Goal: Information Seeking & Learning: Learn about a topic

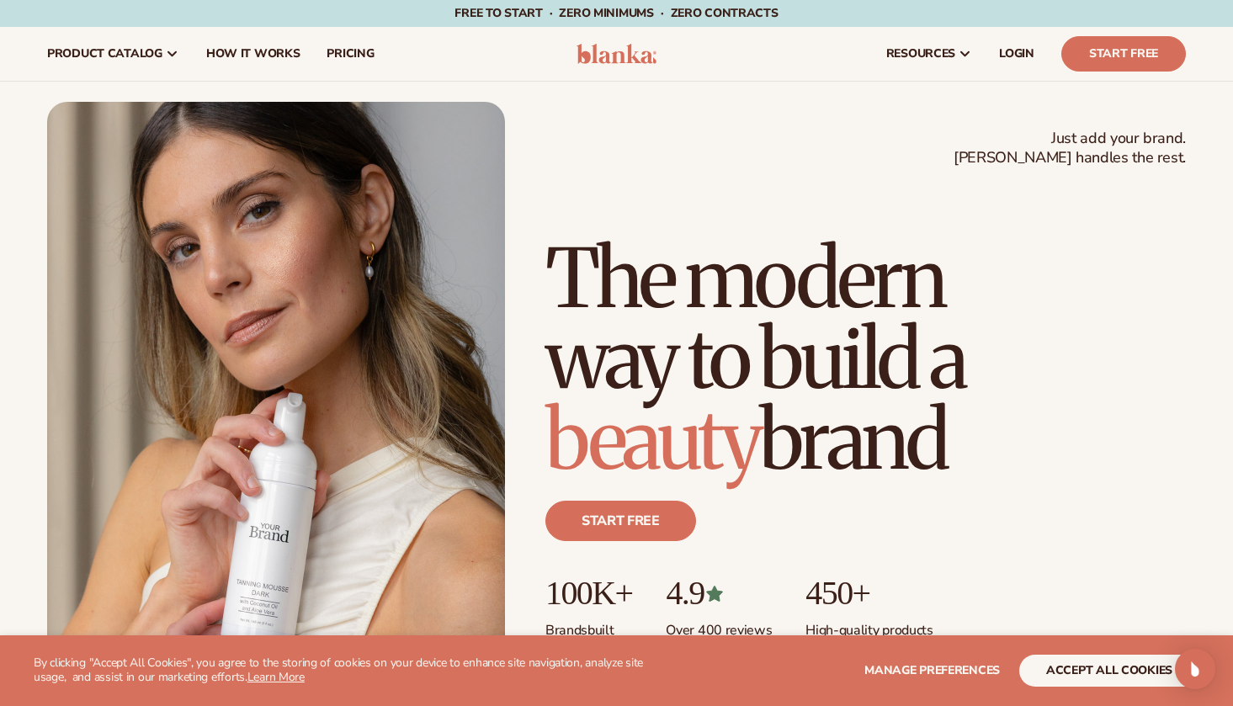
click at [1070, 675] on button "accept all cookies" at bounding box center [1109, 671] width 180 height 32
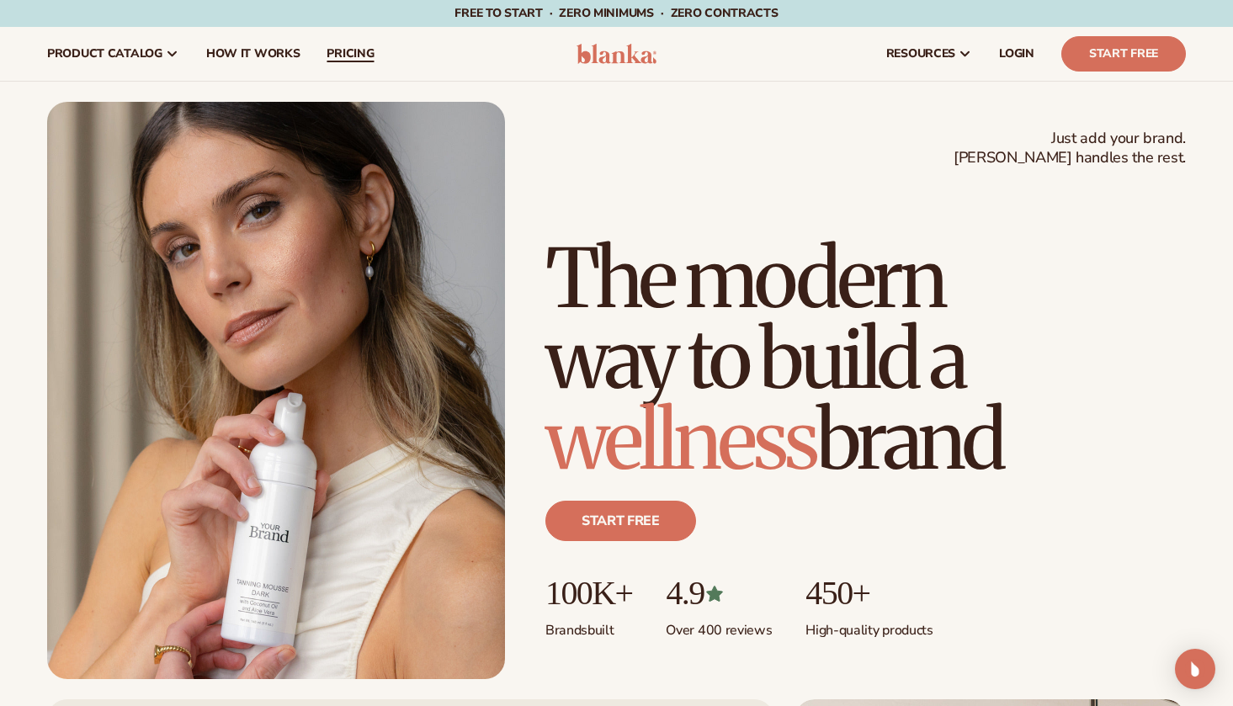
click at [342, 50] on span "pricing" at bounding box center [349, 53] width 47 height 13
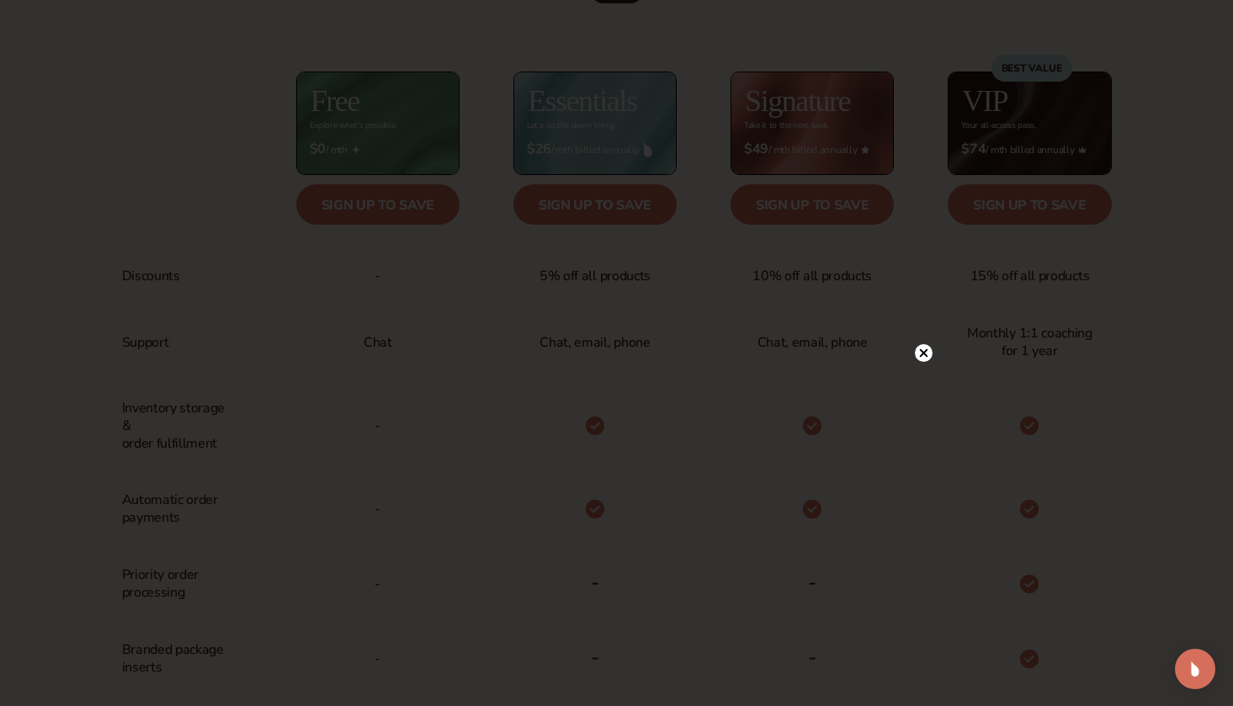
scroll to position [682, 0]
click at [919, 160] on circle at bounding box center [924, 161] width 18 height 18
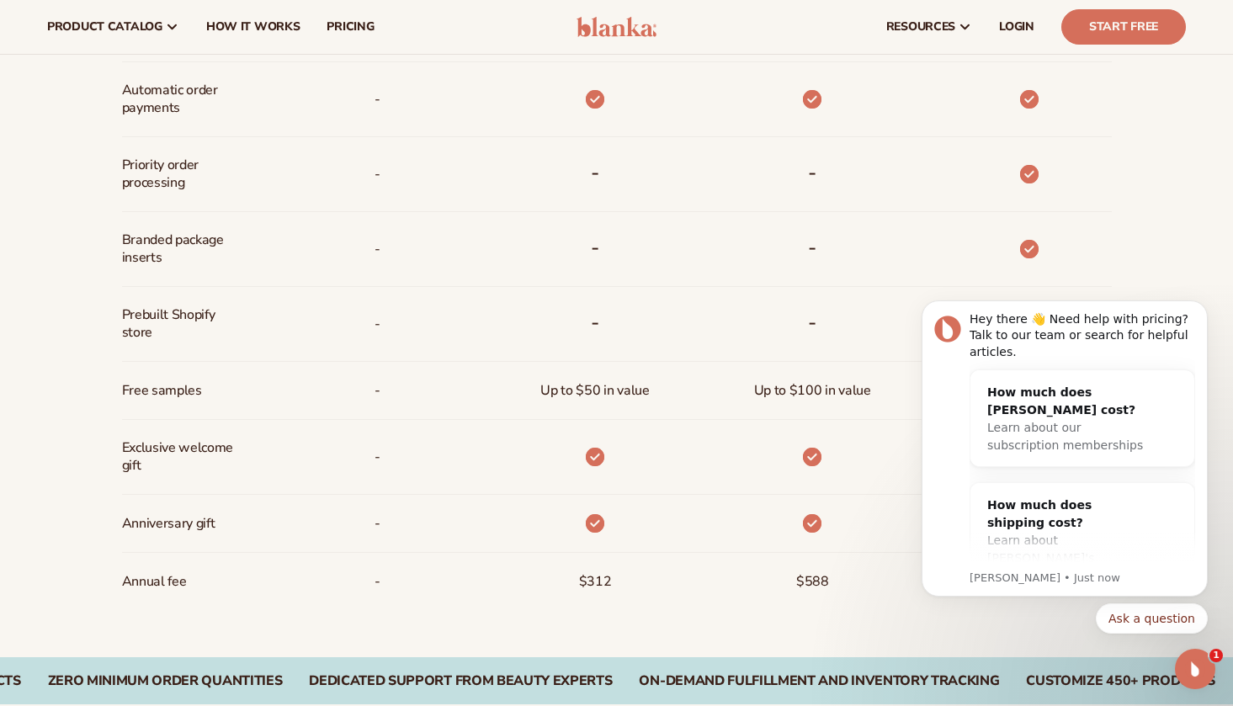
scroll to position [1088, 0]
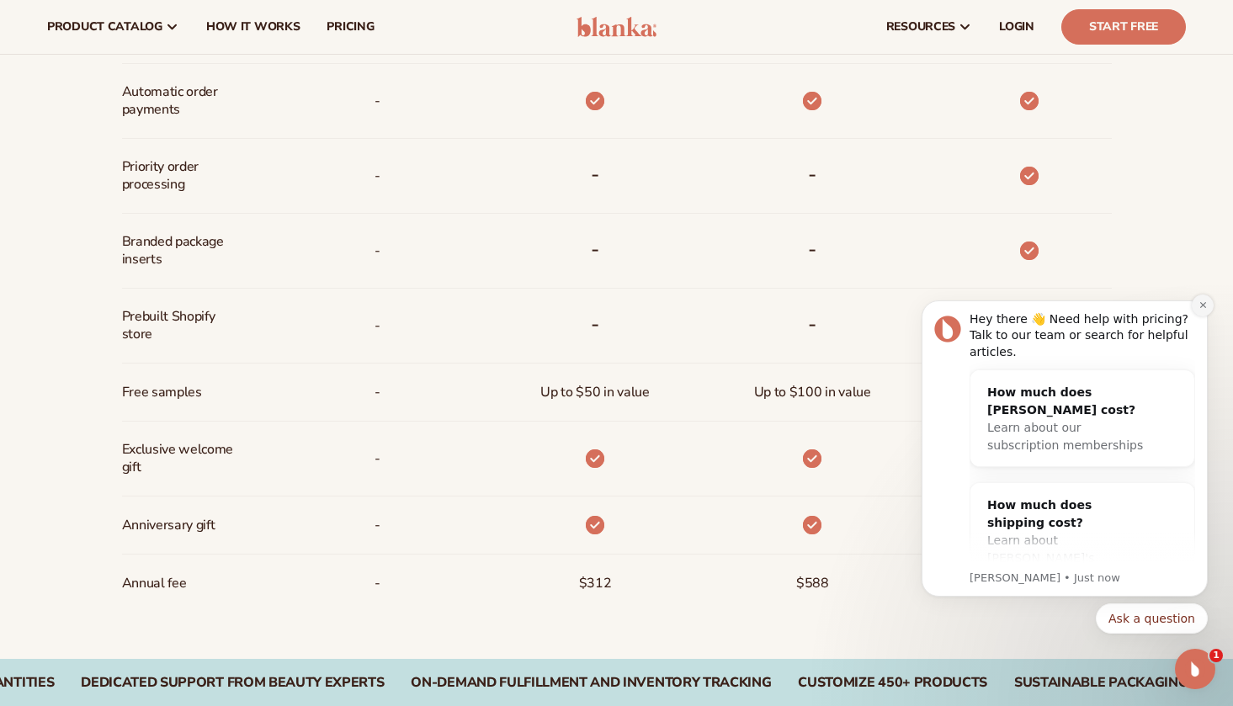
click at [1202, 305] on icon "Dismiss notification" at bounding box center [1202, 305] width 6 height 6
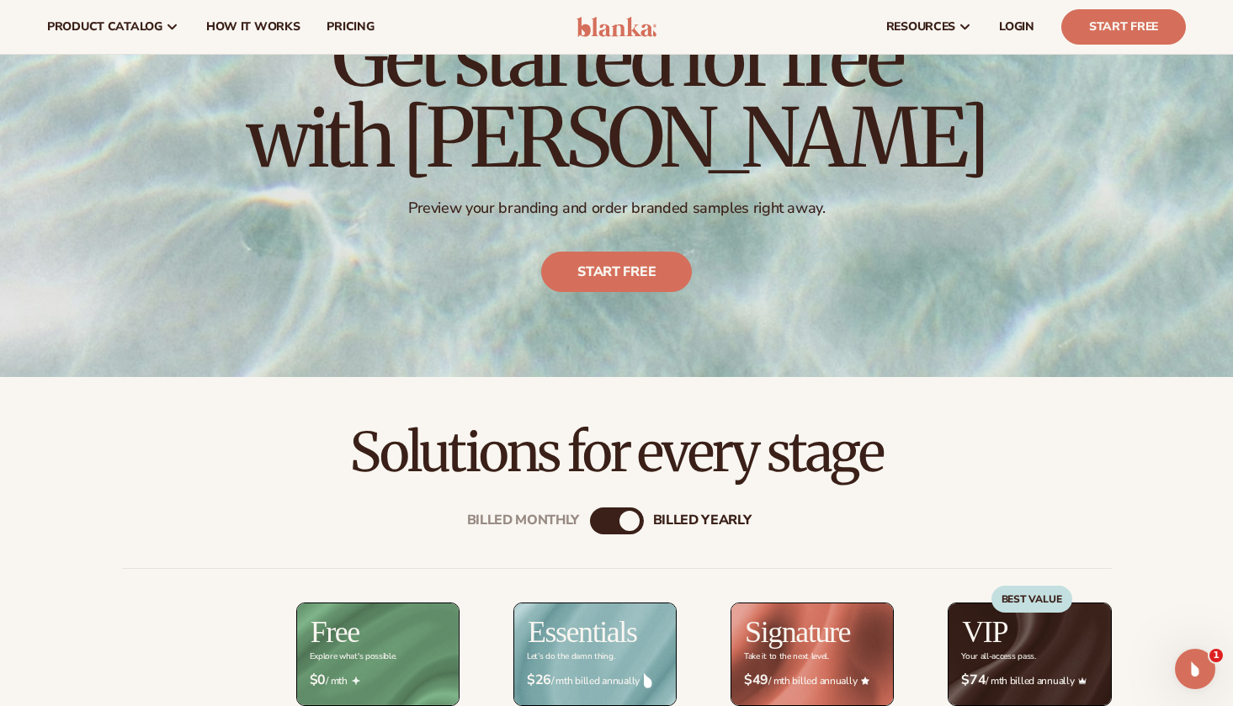
scroll to position [142, 0]
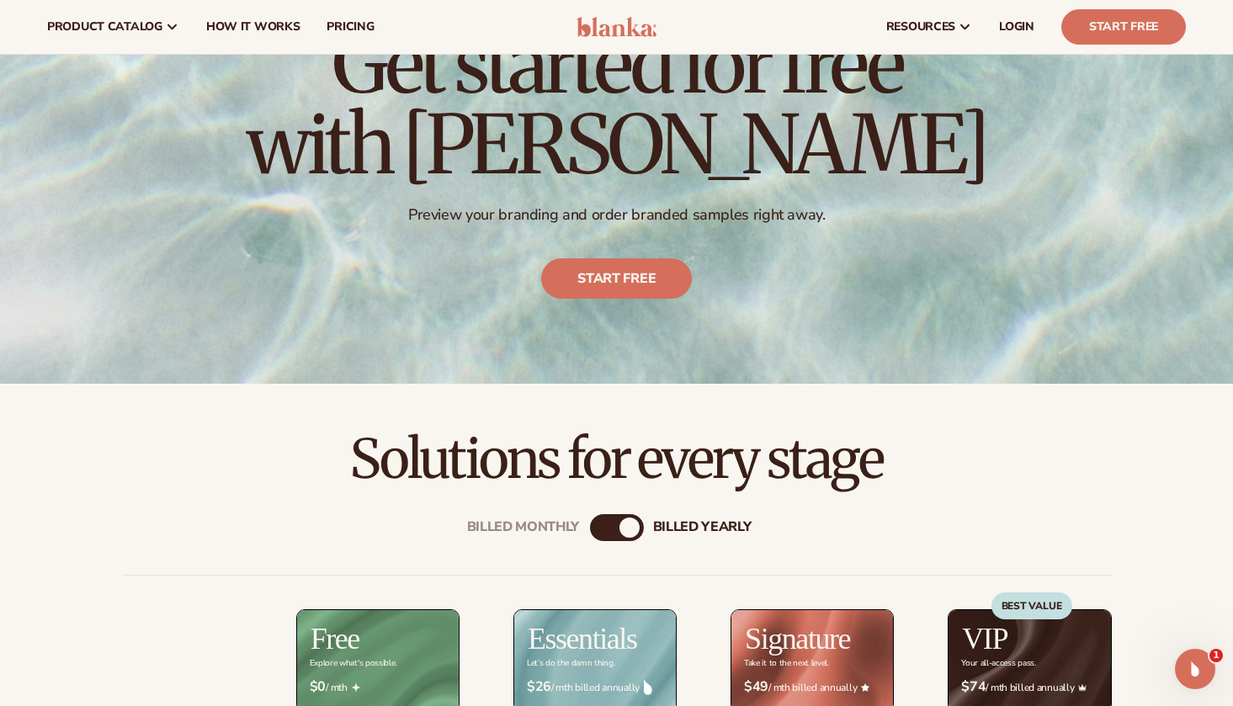
click at [630, 525] on div "billed Yearly" at bounding box center [629, 527] width 20 height 20
click at [612, 526] on div "Billed Monthly billed Yearly" at bounding box center [617, 527] width 54 height 27
click at [627, 527] on div "billed Yearly" at bounding box center [629, 527] width 20 height 20
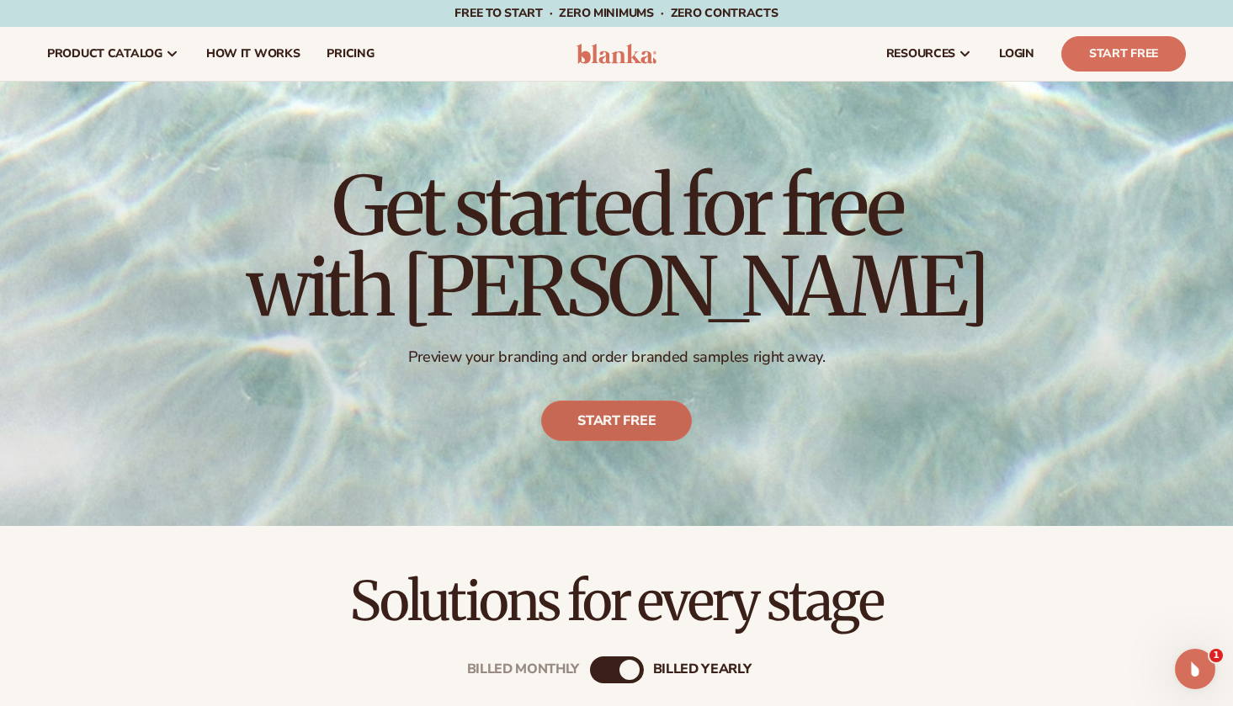
scroll to position [0, 0]
click at [215, 50] on span "How It Works" at bounding box center [253, 53] width 94 height 13
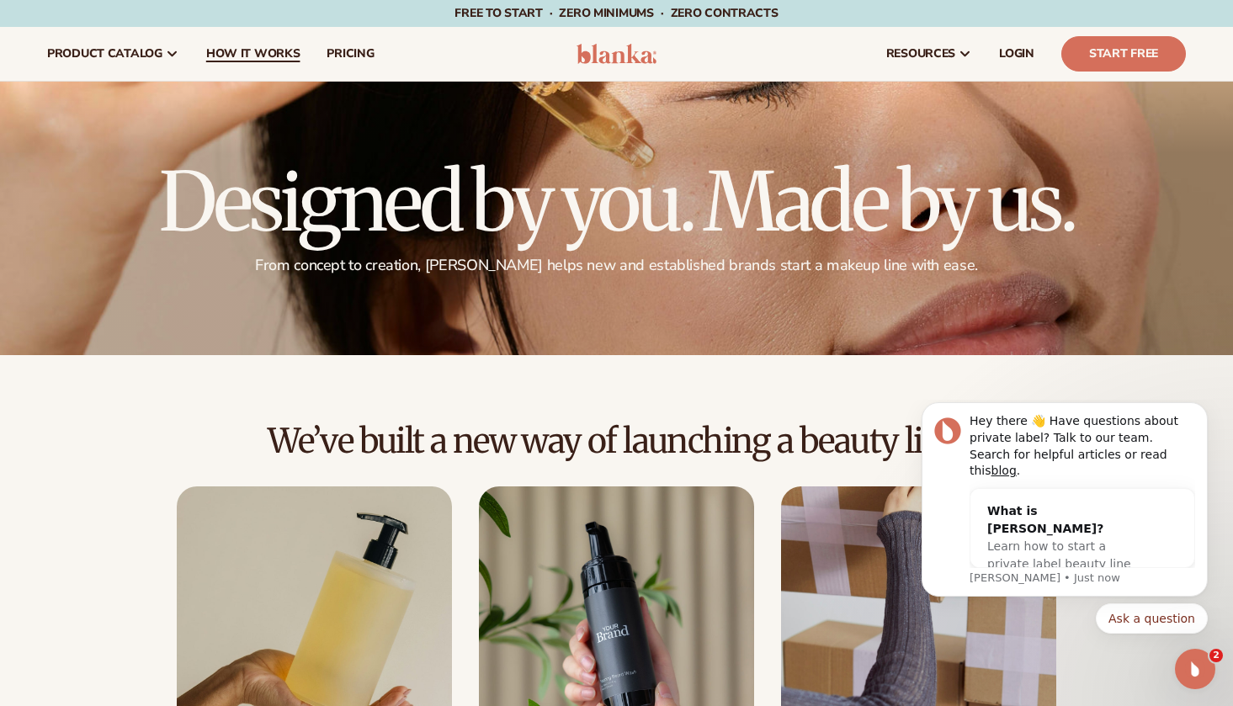
click at [233, 57] on span "How It Works" at bounding box center [253, 53] width 94 height 13
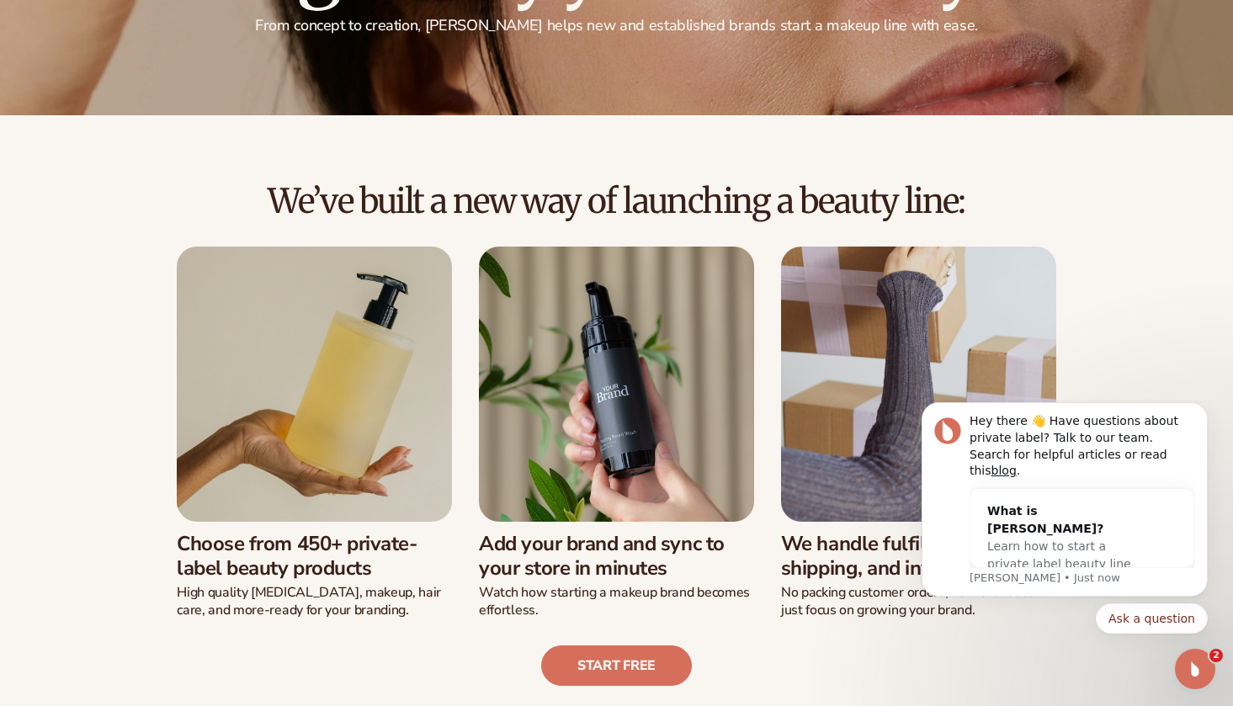
scroll to position [242, 0]
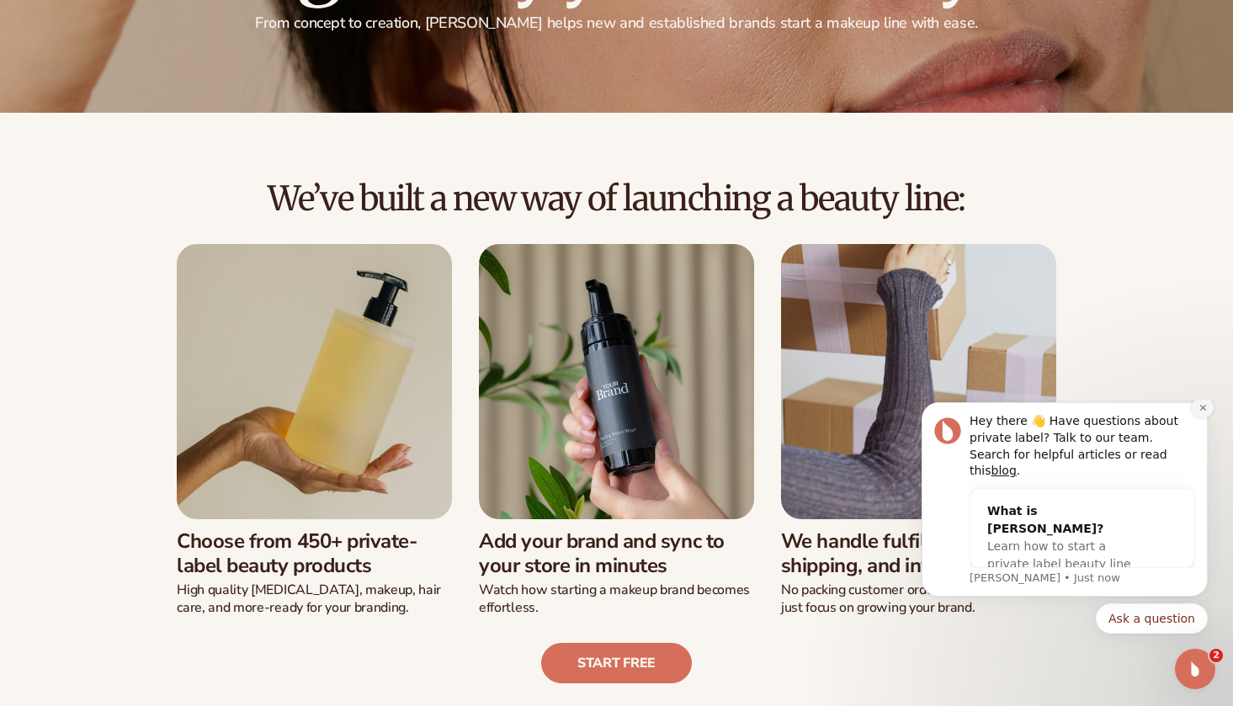
click at [1201, 411] on icon "Dismiss notification" at bounding box center [1202, 408] width 6 height 6
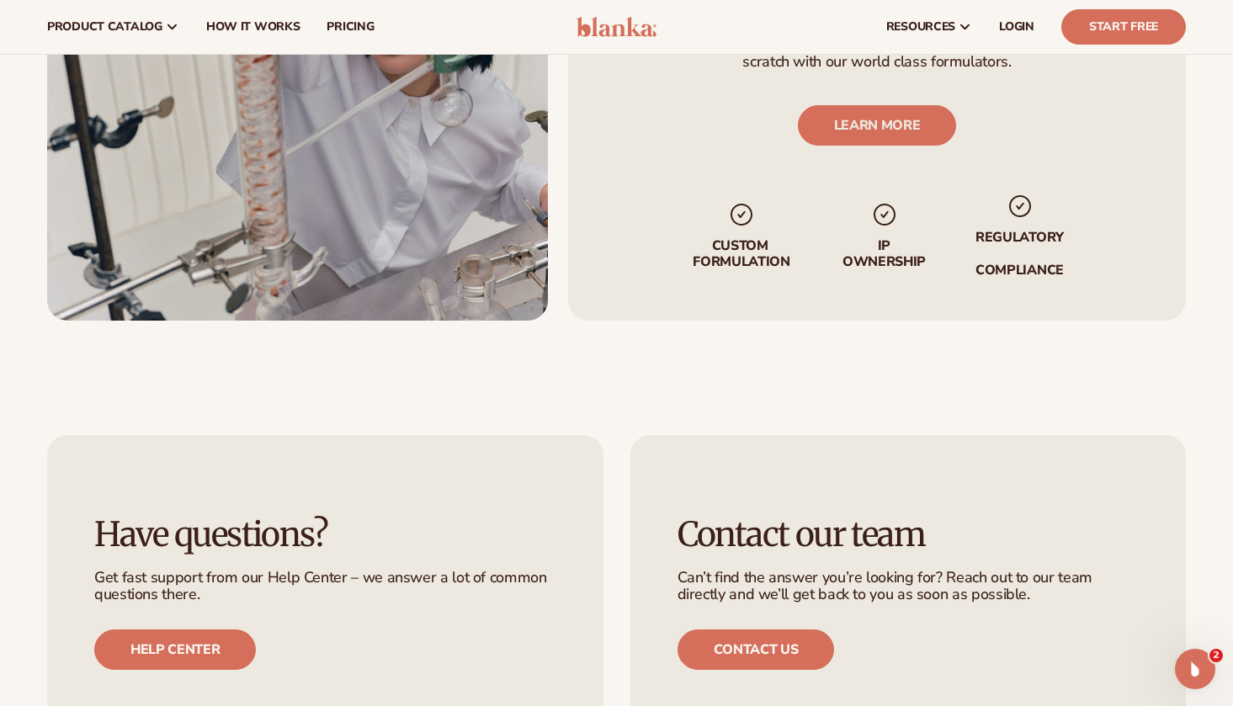
scroll to position [3026, 0]
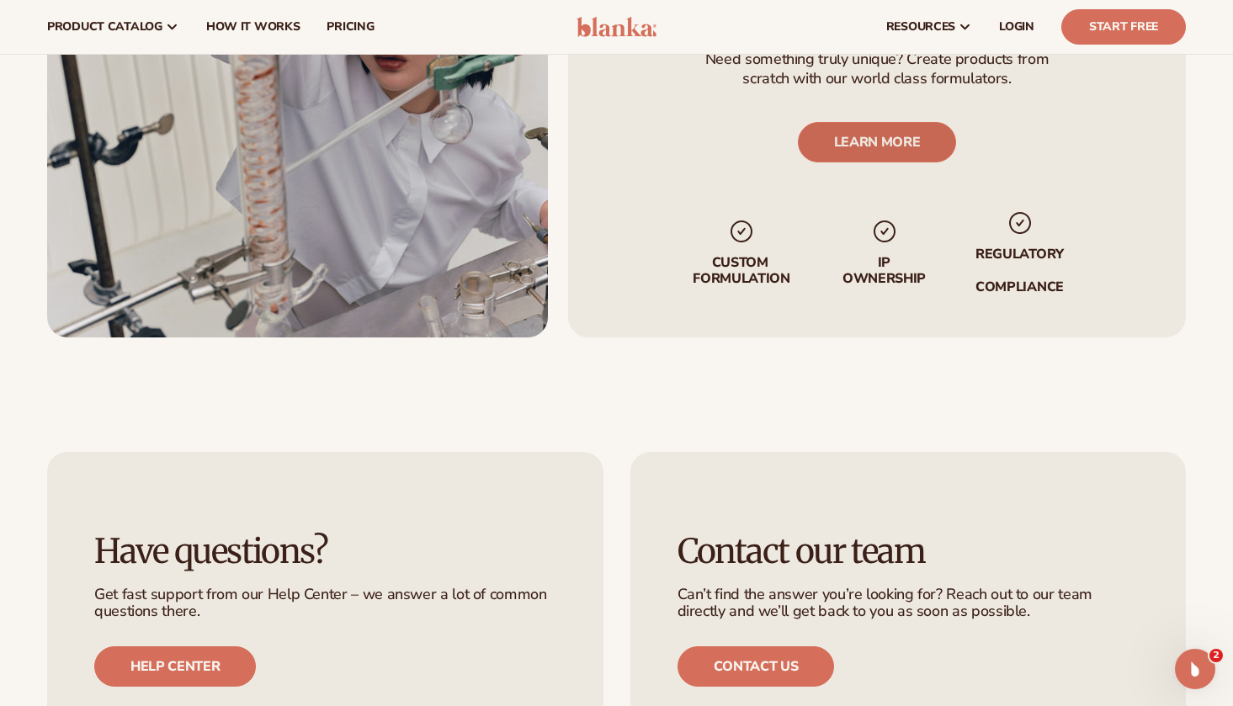
click at [884, 122] on link "LEARN MORE" at bounding box center [877, 142] width 159 height 40
